Goal: Contribute content: Add original content to the website for others to see

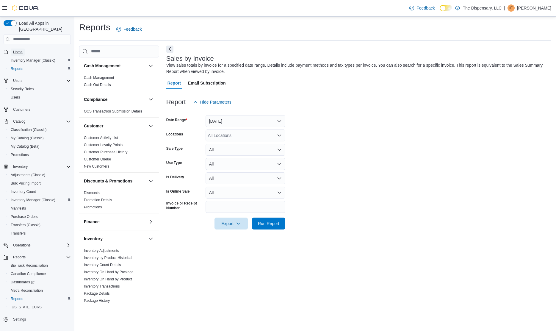
click at [22, 48] on span "Home" at bounding box center [18, 51] width 10 height 7
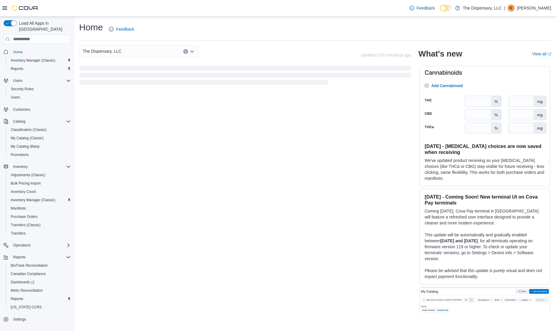
click at [245, 49] on div "The Dispensary, LLC" at bounding box center [220, 52] width 282 height 12
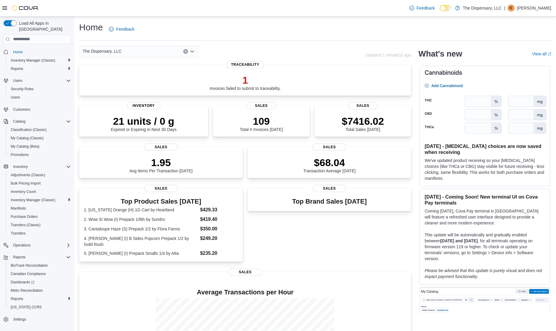
click at [152, 52] on div "The Dispensary, LLC" at bounding box center [138, 52] width 119 height 12
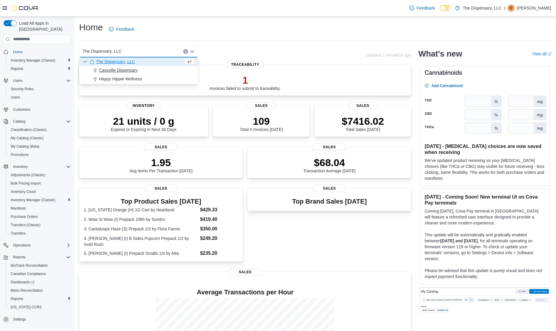
click at [142, 68] on div "Cassville Dispensary" at bounding box center [142, 70] width 105 height 6
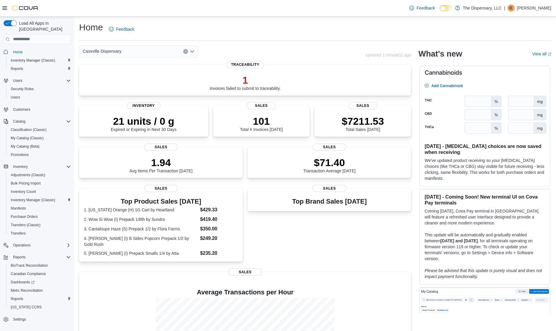
click at [222, 47] on div "Cassville Dispensary Combo box. Selected. Cassville Dispensary. Press Backspace…" at bounding box center [222, 52] width 286 height 12
click at [181, 27] on div "Home Feedback" at bounding box center [315, 28] width 472 height 15
click at [29, 144] on span "My Catalog (Beta)" at bounding box center [25, 146] width 29 height 5
select select "**********"
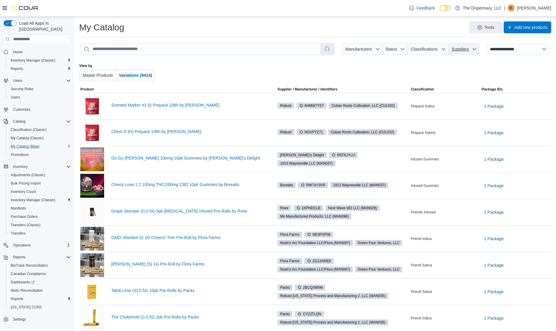
click at [463, 53] on span "Suppliers" at bounding box center [464, 49] width 26 height 12
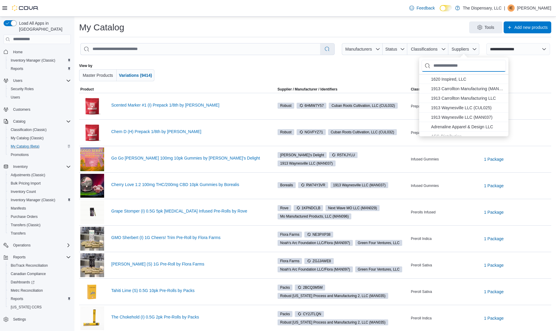
click at [458, 67] on input "Suppliers" at bounding box center [463, 66] width 84 height 12
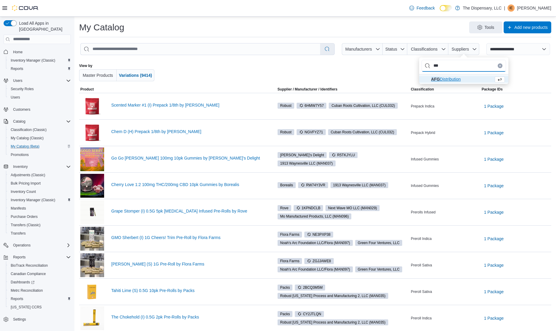
type input "***"
click at [454, 80] on span "AFG Distribution" at bounding box center [446, 79] width 30 height 5
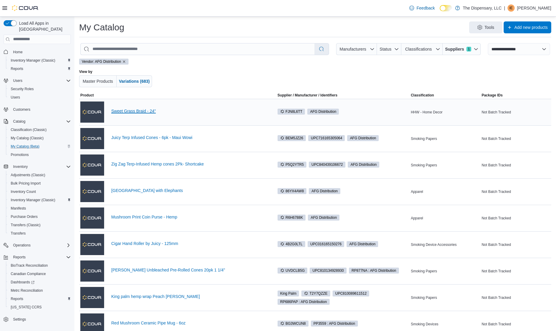
click at [149, 109] on link "Sweet Grass Braid - 24"" at bounding box center [189, 111] width 156 height 5
click at [179, 138] on link "Juicy Terp Infused Cones - 6pk - Maui Wowi" at bounding box center [189, 137] width 156 height 5
click at [178, 162] on link "Zig Zag Terp-Infused Hemp cones 2Pk- Shortcake" at bounding box center [189, 164] width 156 height 5
click at [144, 192] on link "[GEOGRAPHIC_DATA] with Elephants" at bounding box center [189, 190] width 156 height 5
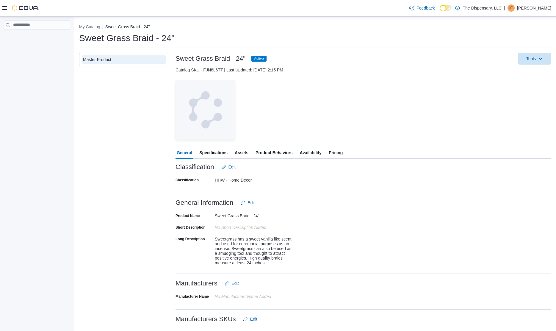
click at [246, 152] on span "Assets" at bounding box center [242, 153] width 14 height 12
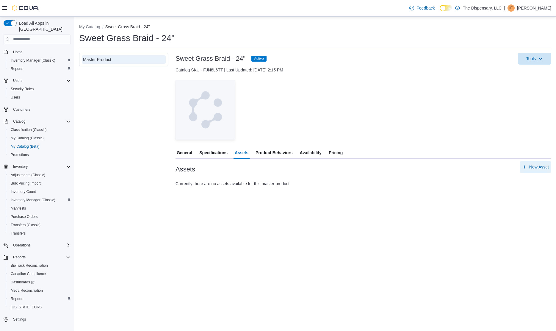
click at [539, 167] on span "New Asset" at bounding box center [539, 167] width 20 height 6
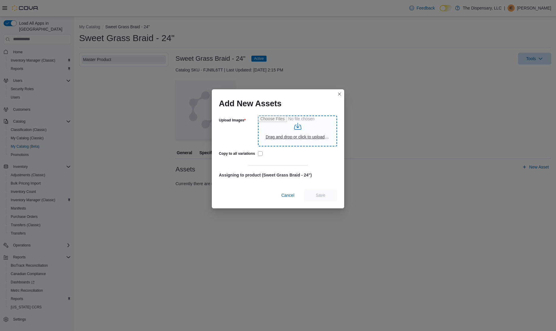
click at [292, 133] on input "Upload Images" at bounding box center [297, 130] width 79 height 31
type input "**********"
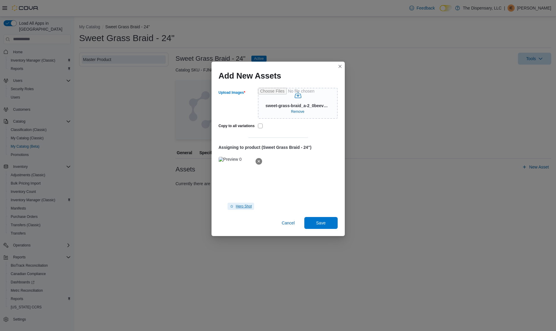
click at [251, 206] on span "Hero Shot" at bounding box center [244, 206] width 16 height 5
click at [316, 222] on span "Save" at bounding box center [321, 223] width 26 height 12
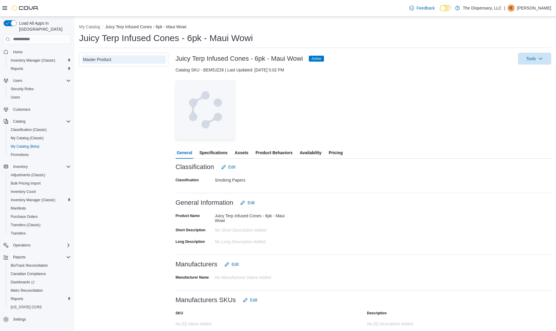
click at [237, 152] on span "Assets" at bounding box center [242, 153] width 14 height 12
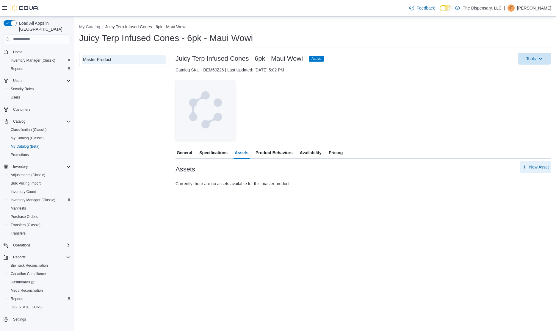
click at [536, 165] on span "New Asset" at bounding box center [539, 167] width 20 height 6
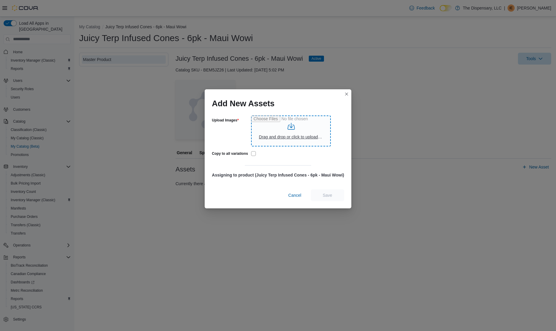
click at [291, 131] on input "Upload Images" at bounding box center [291, 130] width 80 height 31
type input "**********"
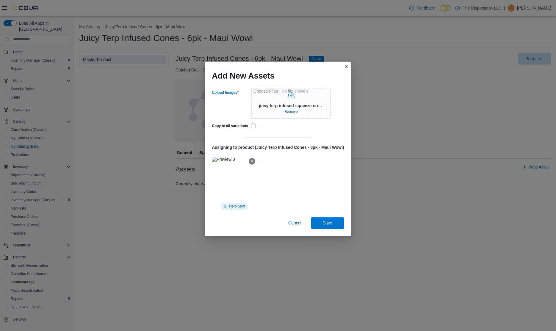
click at [237, 206] on span "Hero Shot" at bounding box center [237, 206] width 16 height 5
click at [330, 223] on span "Save" at bounding box center [328, 223] width 10 height 6
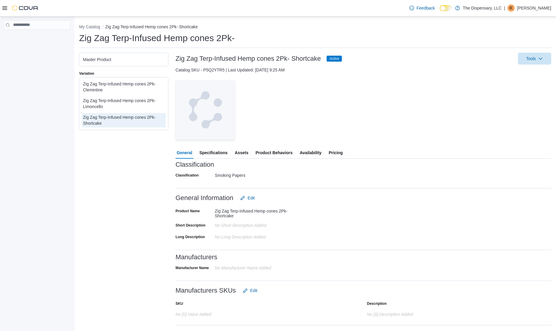
click at [239, 155] on span "Assets" at bounding box center [242, 153] width 14 height 12
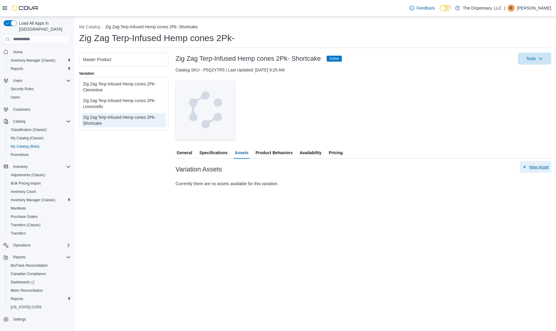
click at [534, 166] on span "New Asset" at bounding box center [539, 167] width 20 height 6
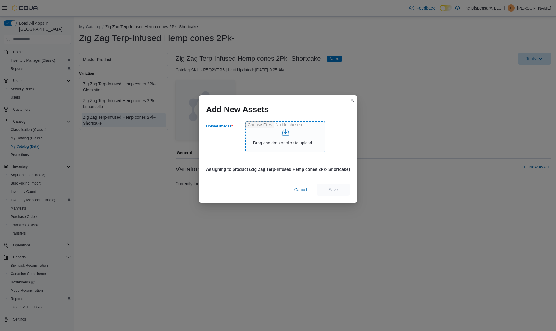
click at [289, 143] on input "Upload Images" at bounding box center [285, 136] width 80 height 31
type input "**********"
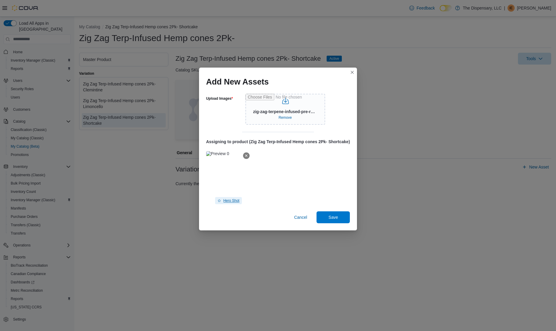
click at [225, 198] on span "Hero Shot" at bounding box center [228, 200] width 22 height 7
click at [327, 216] on span "Save" at bounding box center [333, 217] width 26 height 12
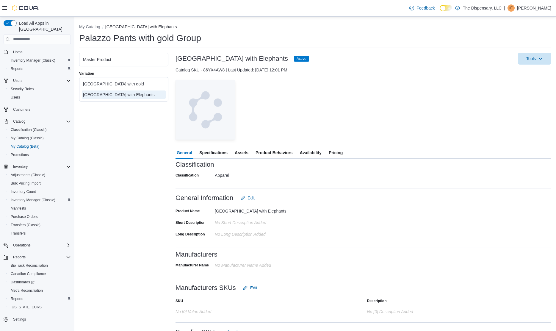
click at [240, 153] on span "Assets" at bounding box center [242, 153] width 14 height 12
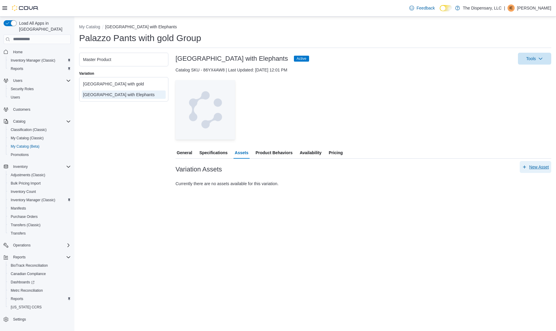
click at [540, 167] on span "New Asset" at bounding box center [539, 167] width 20 height 6
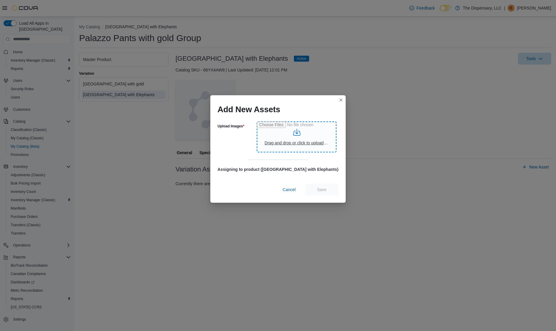
click at [291, 143] on input "Upload Images" at bounding box center [297, 136] width 80 height 31
type input "**********"
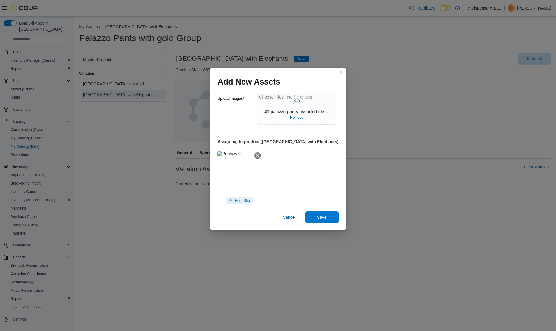
click at [248, 198] on span "Hero Shot" at bounding box center [243, 200] width 16 height 5
click at [313, 211] on div "Cancel Save" at bounding box center [277, 218] width 135 height 24
click at [317, 217] on span "Save" at bounding box center [322, 217] width 10 height 6
